Goal: Information Seeking & Learning: Understand process/instructions

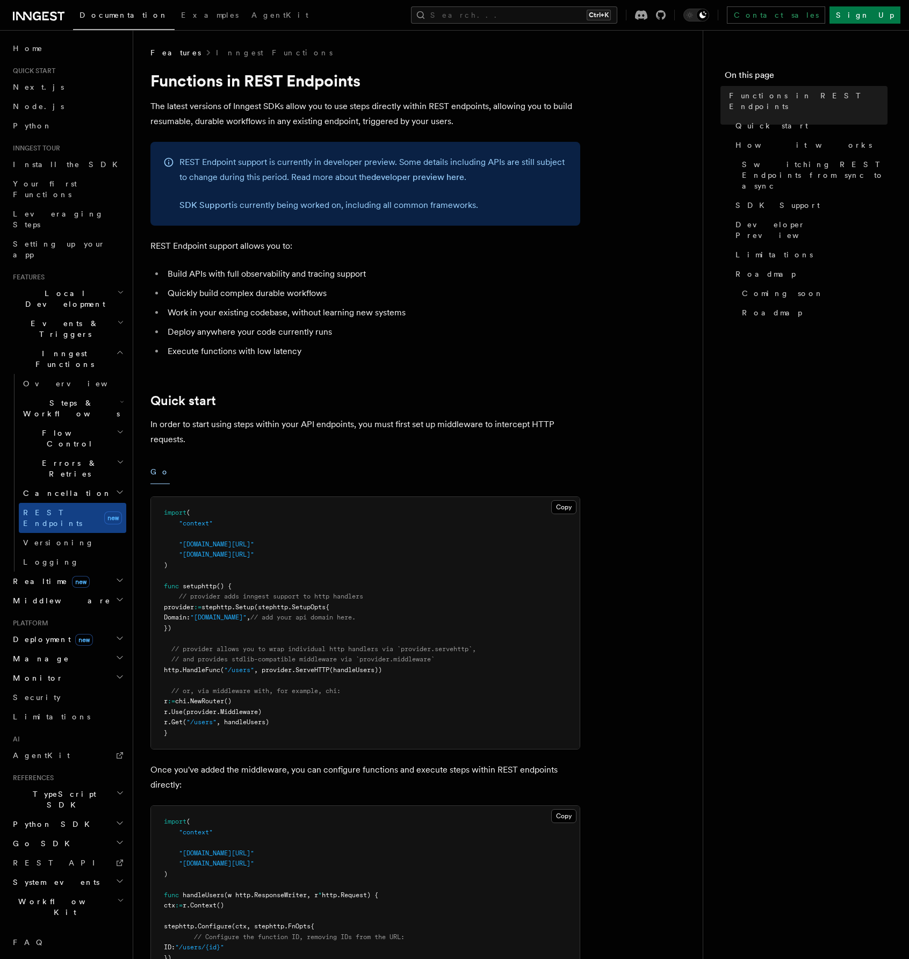
click at [525, 12] on button "Search... Ctrl+K" at bounding box center [514, 14] width 206 height 17
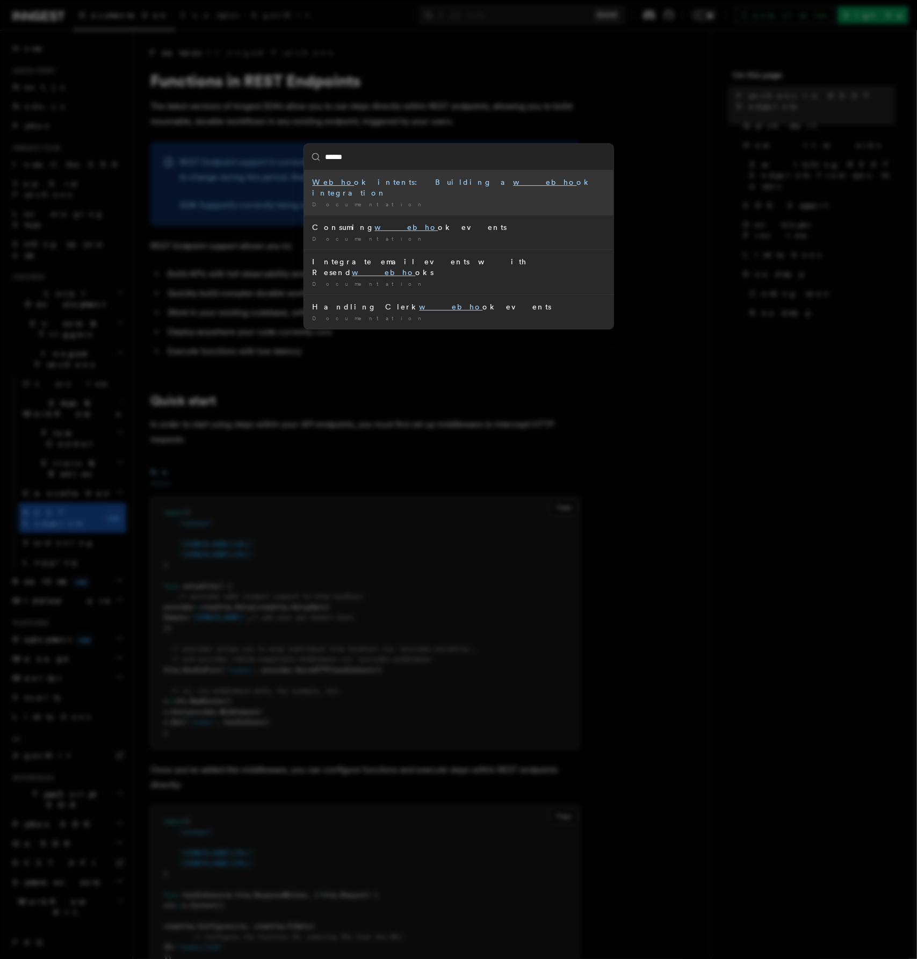
type input "*******"
click at [475, 200] on div "Documentation /" at bounding box center [459, 204] width 292 height 8
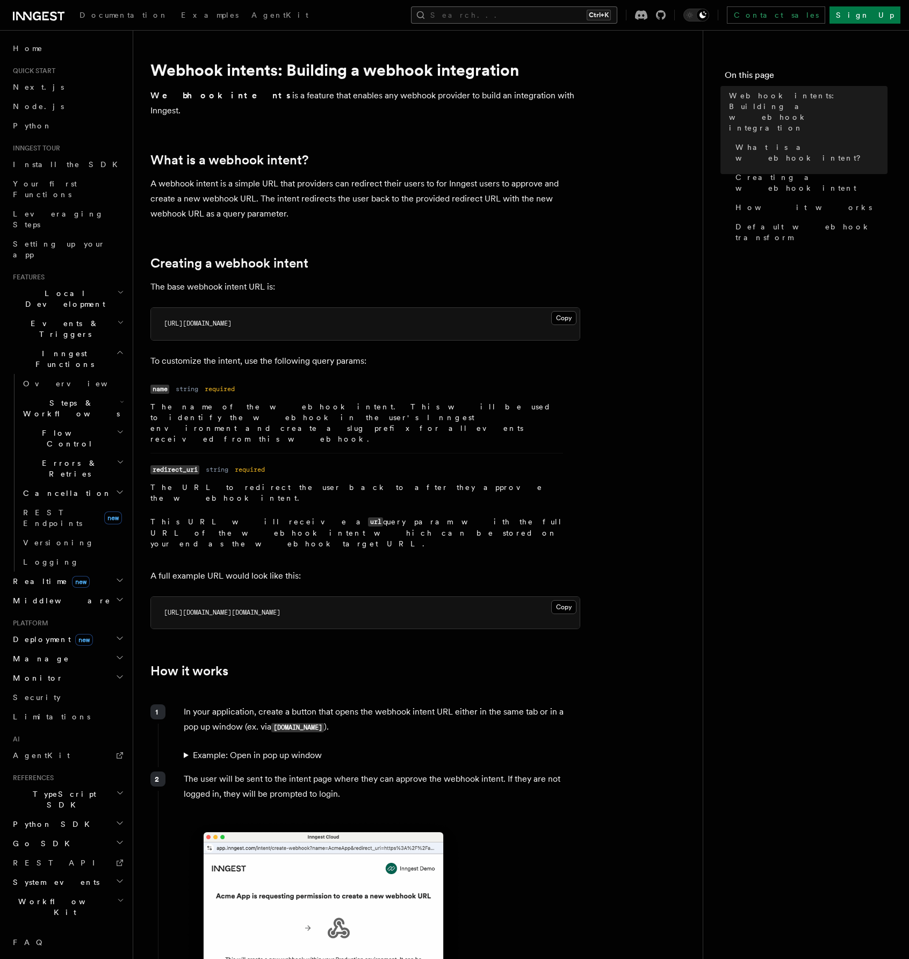
click at [584, 19] on button "Search... Ctrl+K" at bounding box center [514, 14] width 206 height 17
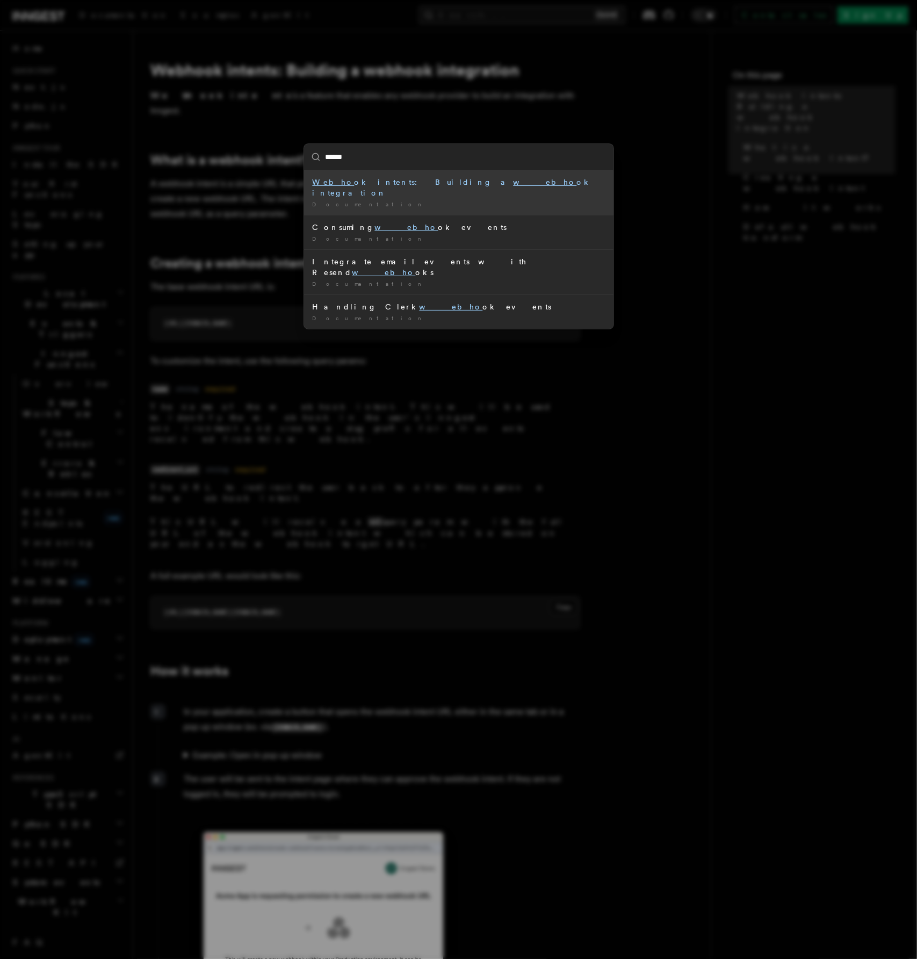
type input "*******"
click at [497, 183] on div "Webhook intents: Building a webhook integration" at bounding box center [459, 187] width 292 height 21
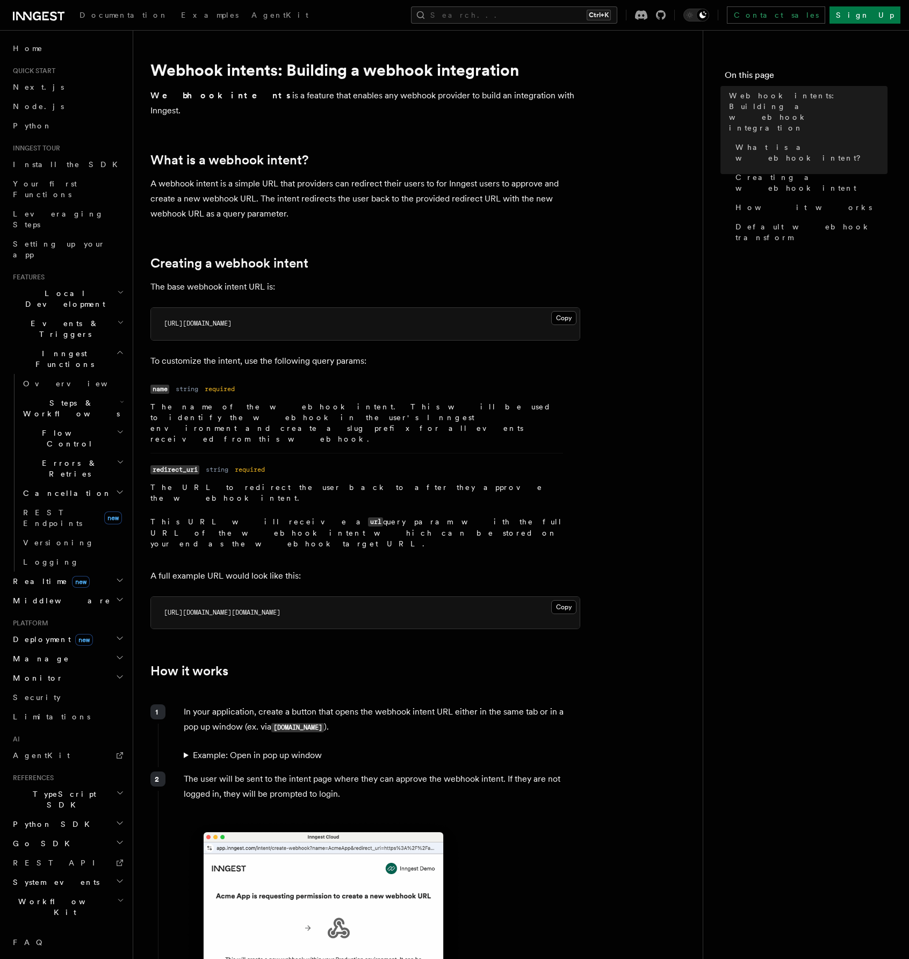
click at [459, 189] on p "A webhook intent is a simple URL that providers can redirect their users to for…" at bounding box center [365, 198] width 430 height 45
click at [762, 202] on span "How it works" at bounding box center [803, 207] width 136 height 11
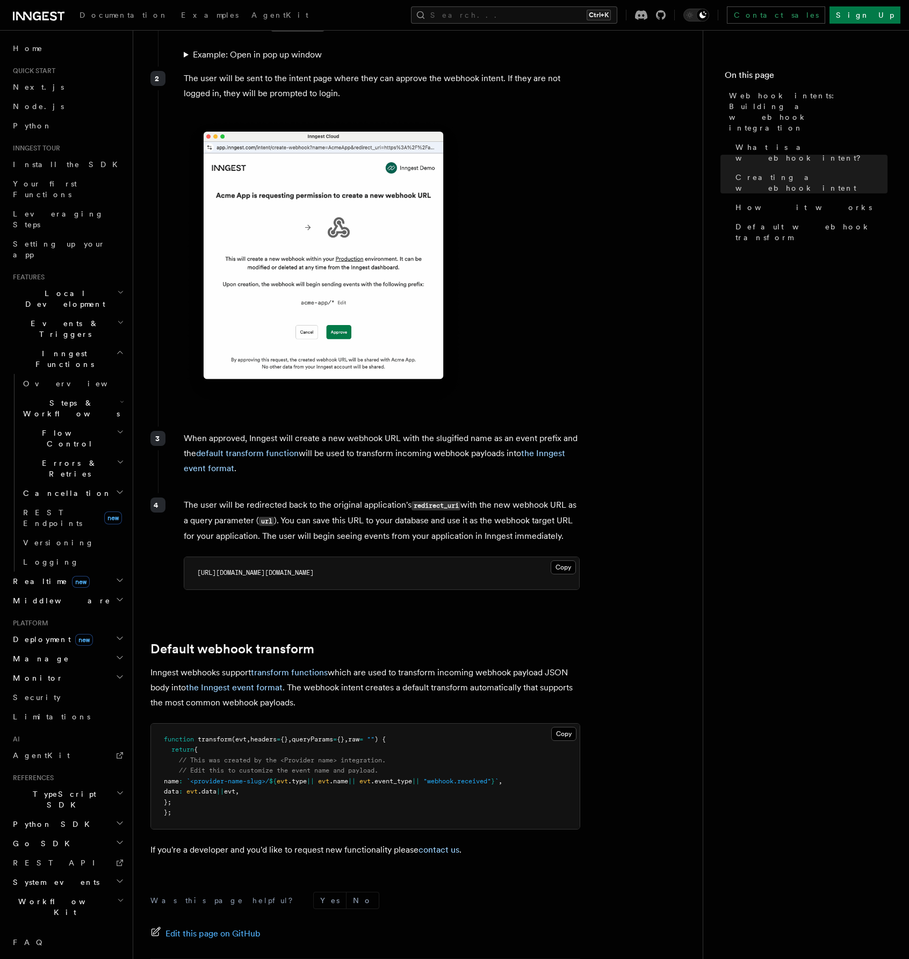
scroll to position [711, 0]
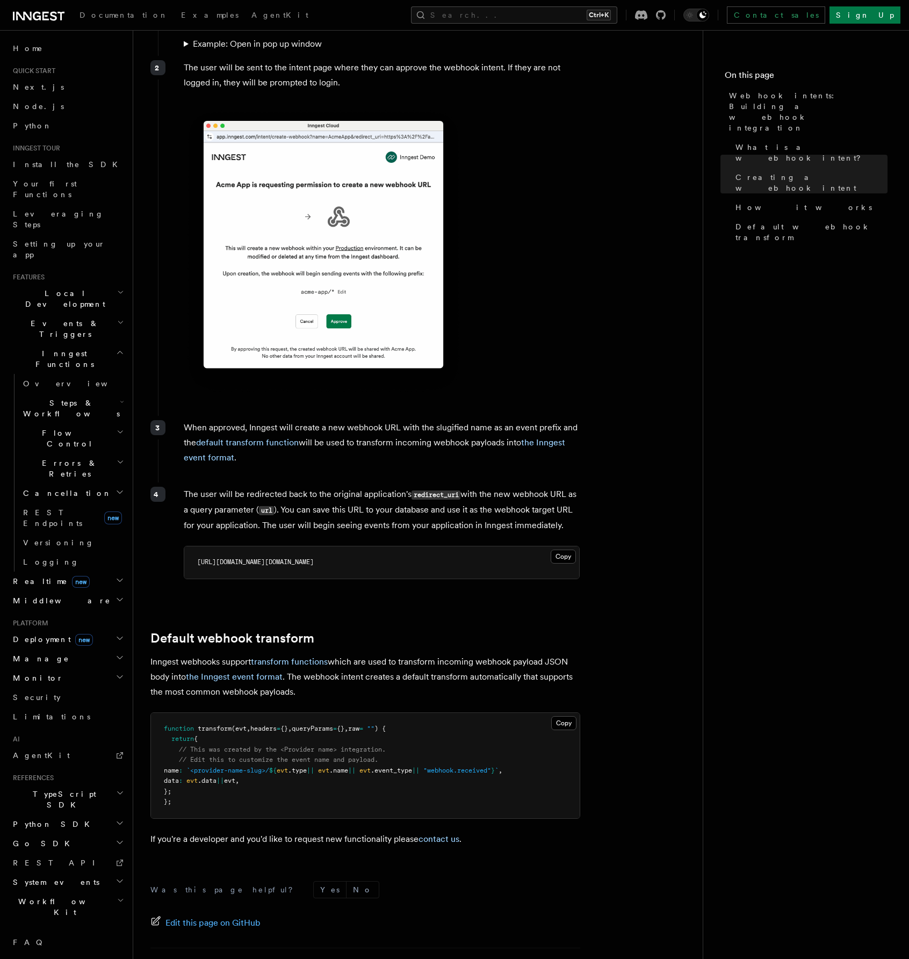
click at [90, 591] on h2 "Middleware" at bounding box center [68, 600] width 118 height 19
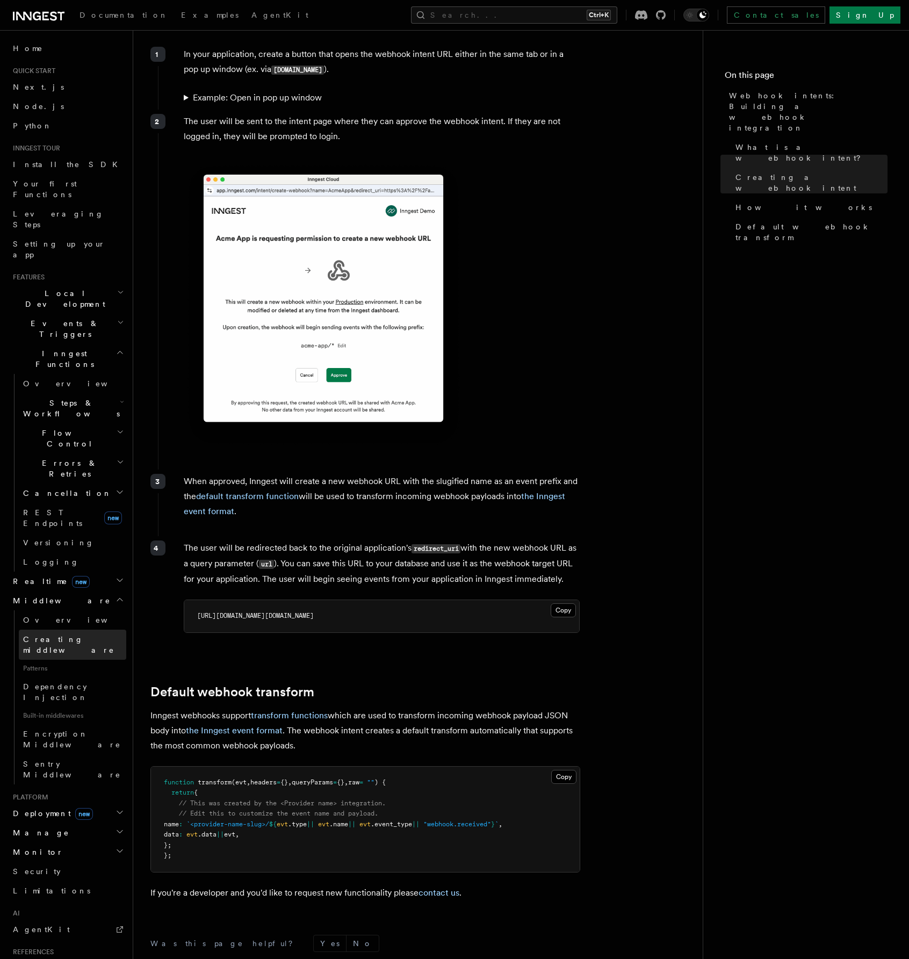
click at [81, 635] on span "Creating middleware" at bounding box center [68, 644] width 91 height 19
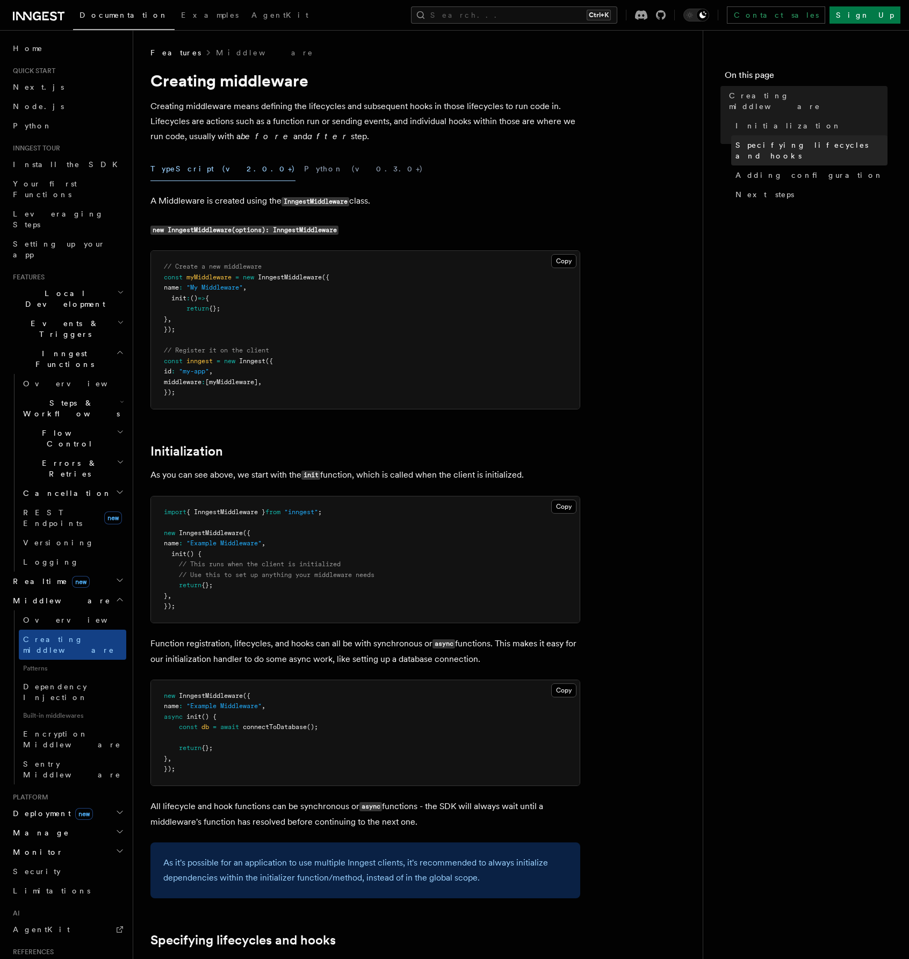
click at [819, 140] on span "Specifying lifecycles and hooks" at bounding box center [811, 150] width 152 height 21
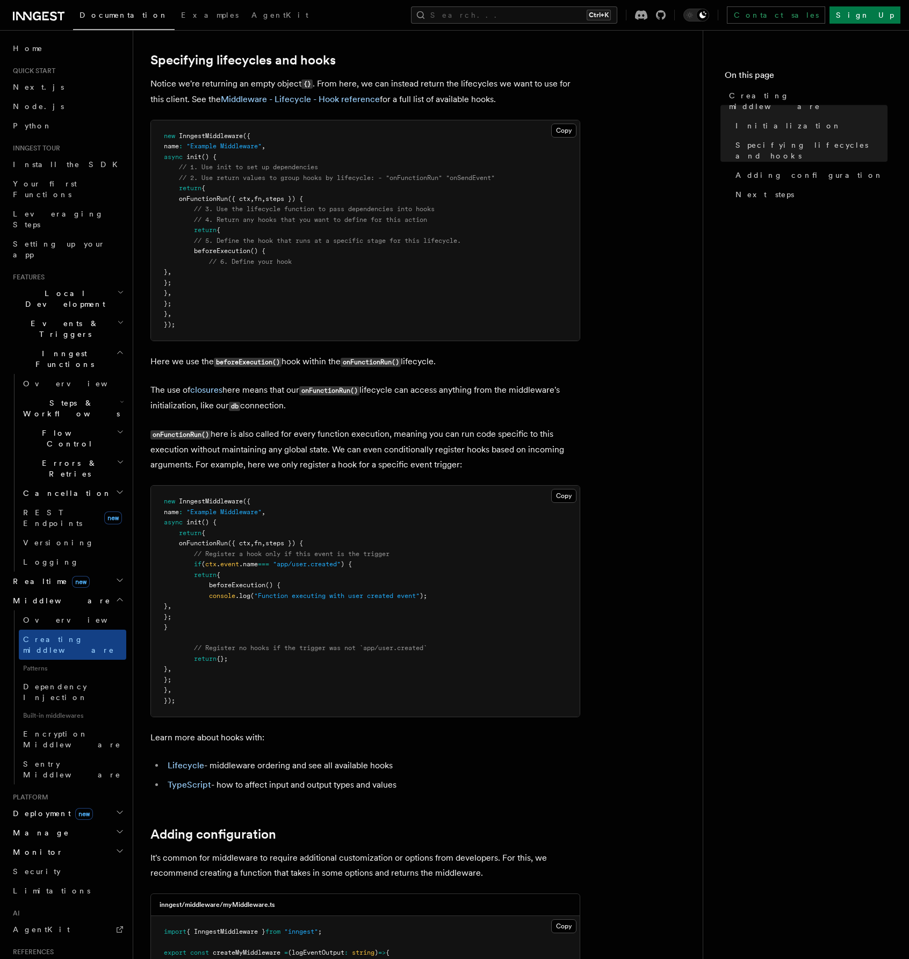
scroll to position [880, 0]
click at [301, 99] on link "Middleware - Lifecycle - Hook reference" at bounding box center [300, 99] width 159 height 10
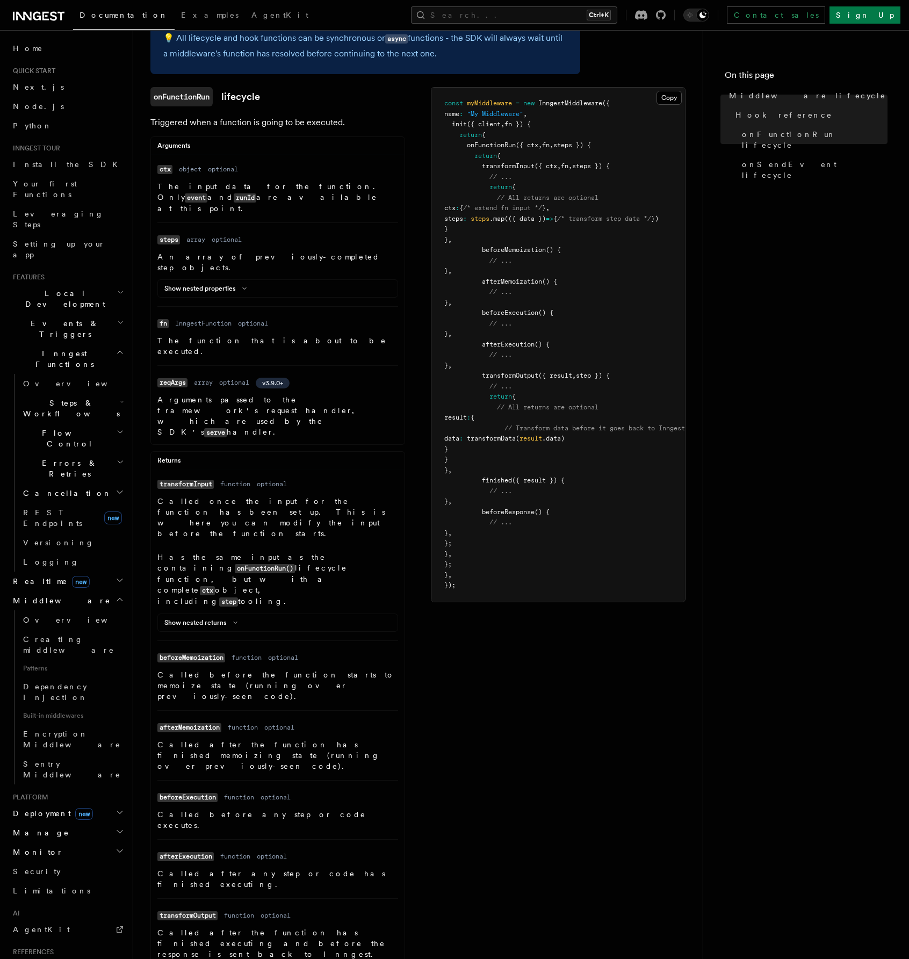
scroll to position [316, 0]
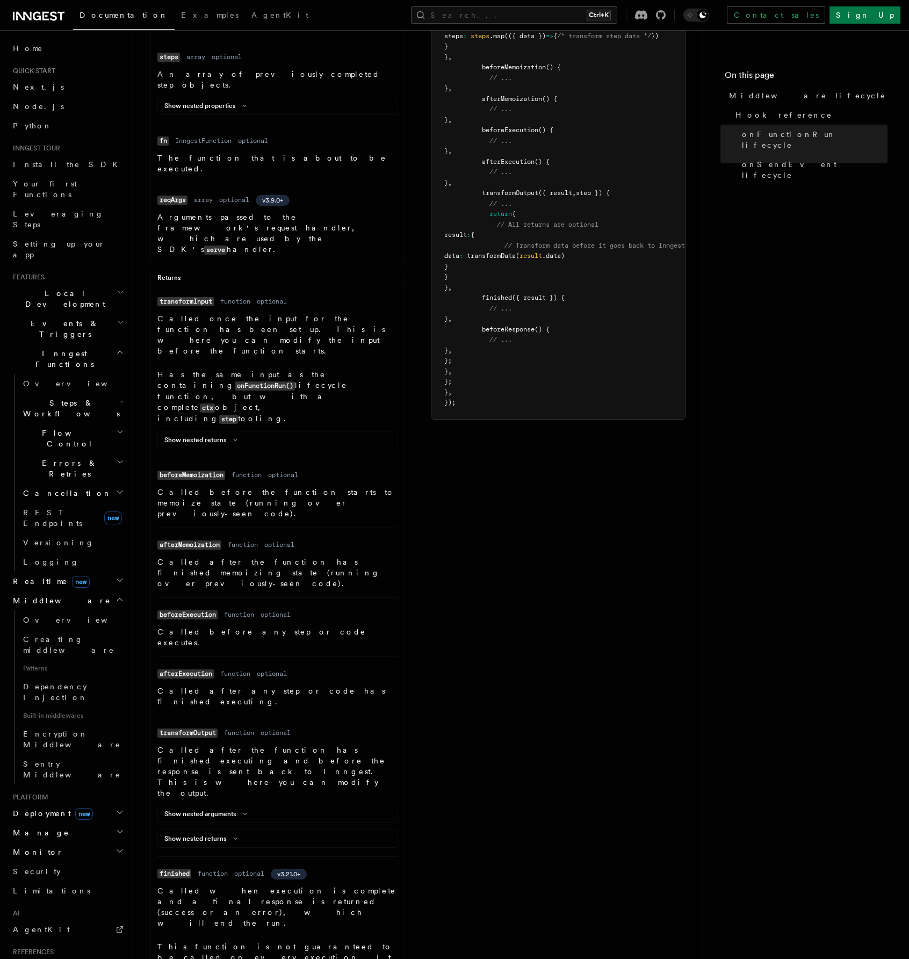
click at [538, 577] on div "onFunctionRun lifecycle Triggered when a function is going to be executed. Argu…" at bounding box center [417, 510] width 535 height 1213
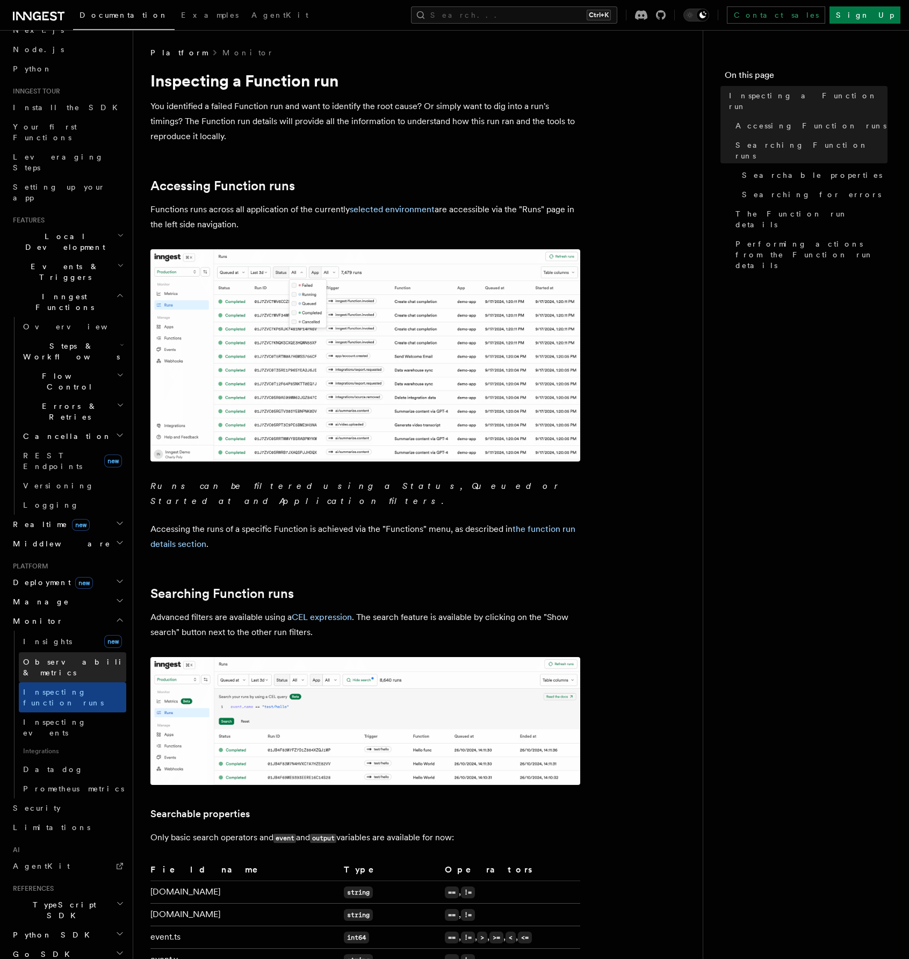
scroll to position [57, 0]
click at [64, 899] on span "TypeScript SDK" at bounding box center [62, 909] width 107 height 21
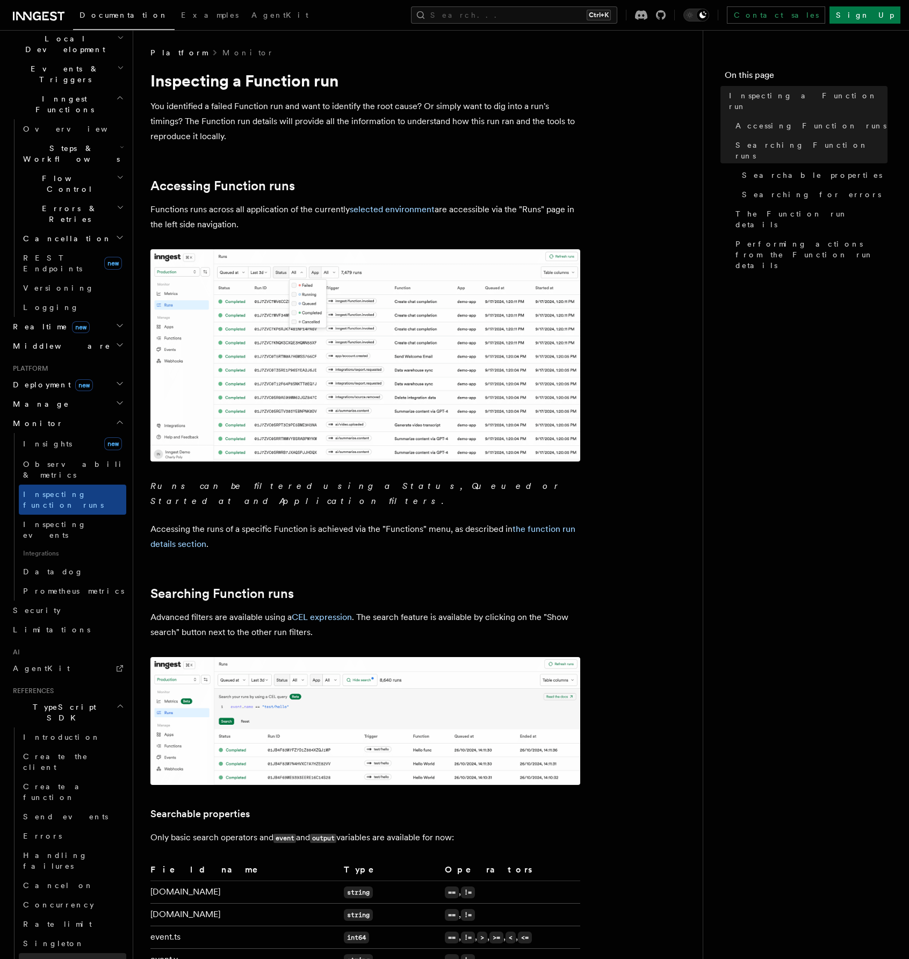
scroll to position [272, 0]
